Goal: Navigation & Orientation: Find specific page/section

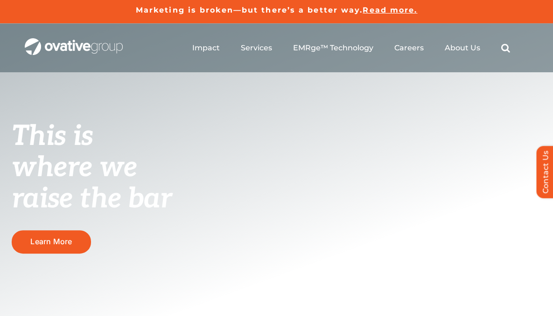
click at [471, 54] on ul "Impact Expert Insights Case Studies Awards & Press Services Media Measurement C…" at bounding box center [351, 48] width 318 height 30
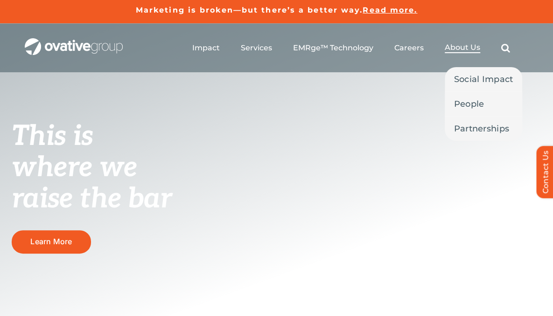
drag, startPoint x: 465, startPoint y: 51, endPoint x: 471, endPoint y: 54, distance: 6.7
click at [471, 53] on li "About Us Social Impact People Partnerships" at bounding box center [462, 48] width 35 height 10
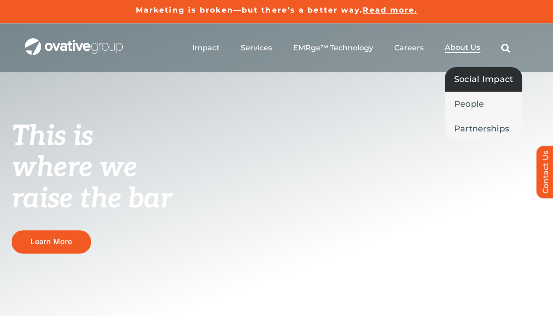
click at [474, 84] on span "Social Impact" at bounding box center [483, 79] width 59 height 13
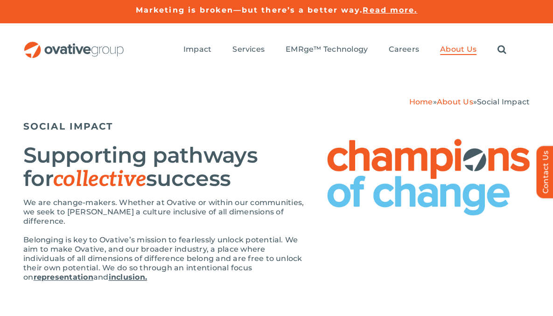
click at [91, 49] on img "OG_Full_horizontal_RGB" at bounding box center [73, 50] width 101 height 17
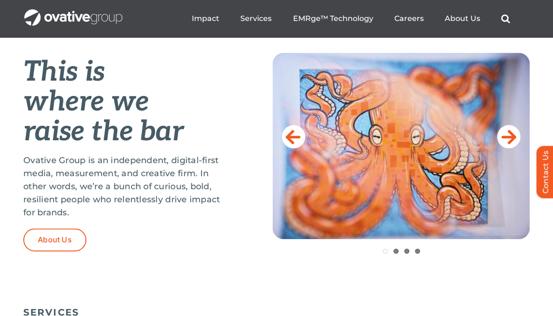
scroll to position [379, 0]
